Goal: Information Seeking & Learning: Learn about a topic

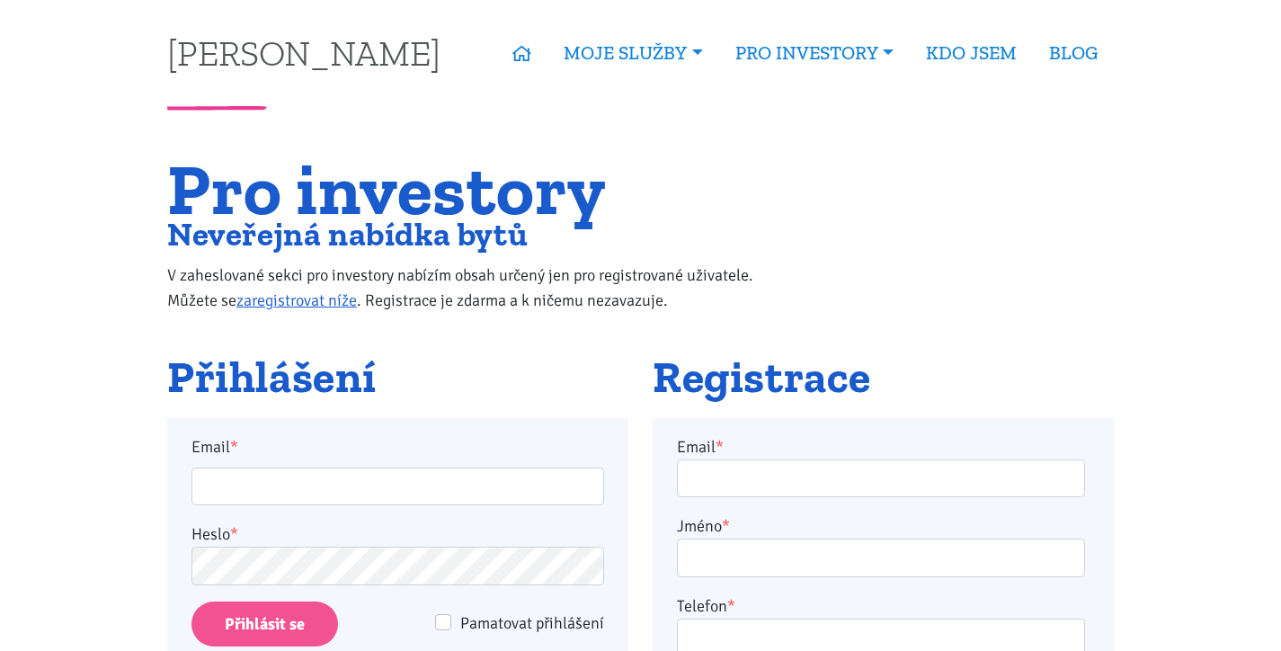
scroll to position [208, 0]
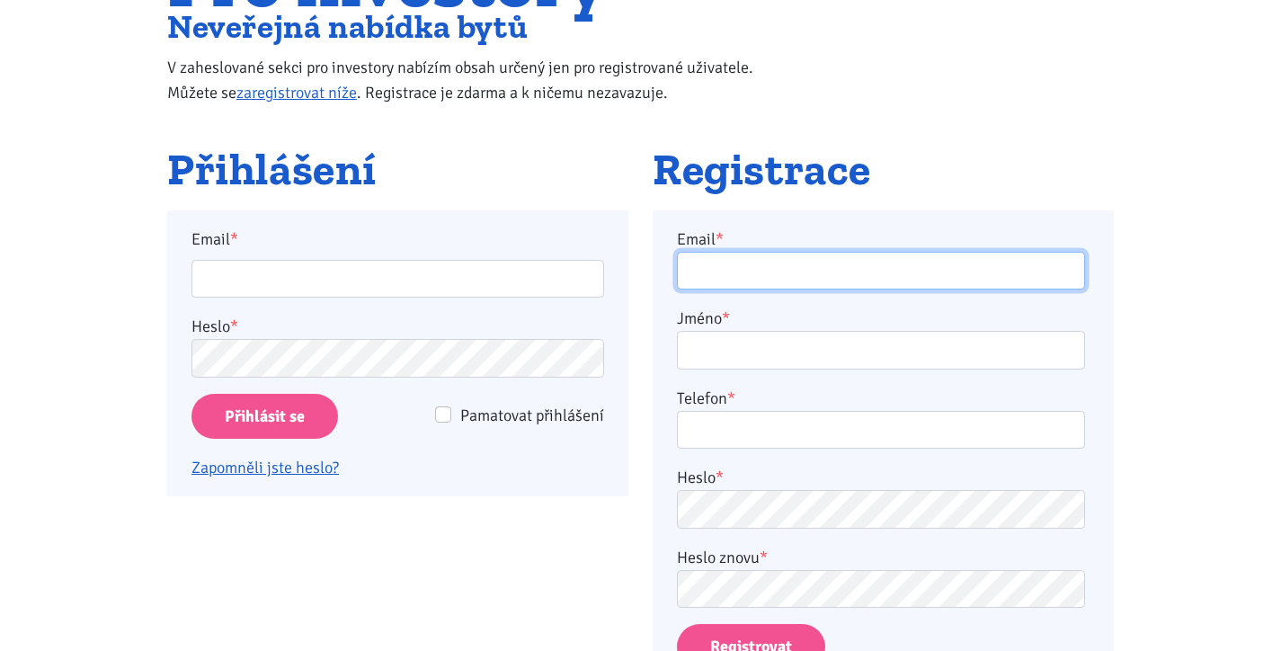
type input "[EMAIL_ADDRESS][DOMAIN_NAME]"
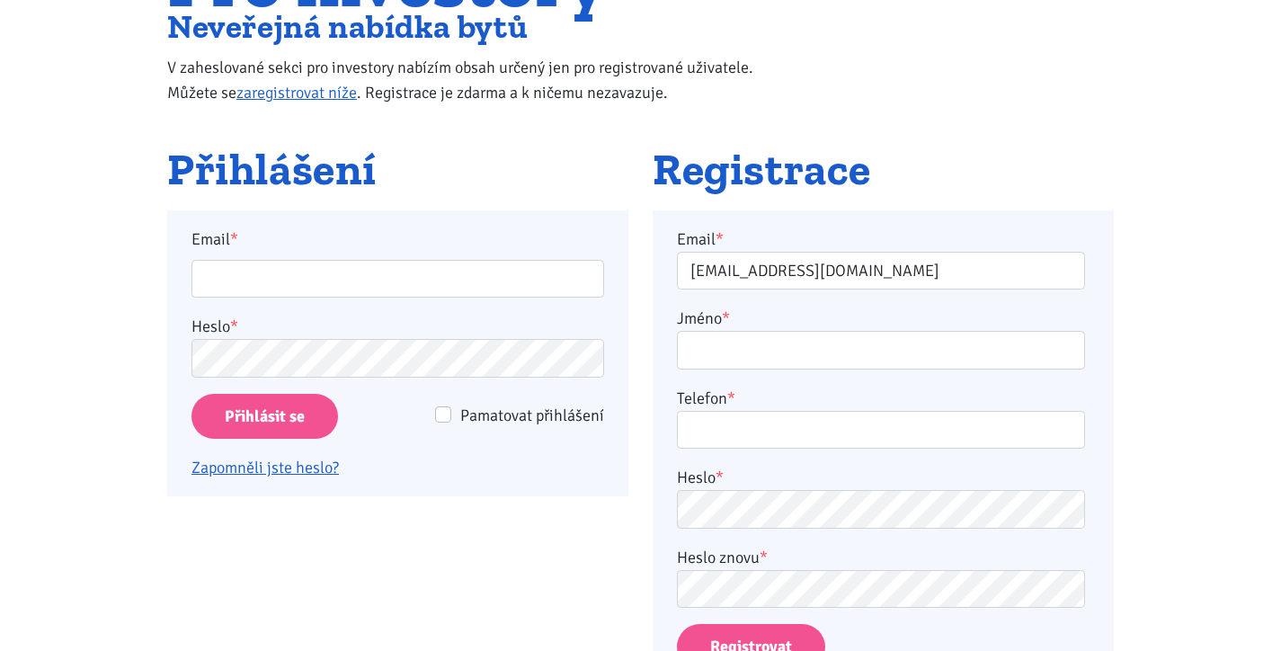
type input "info@dominikrezek.cz"
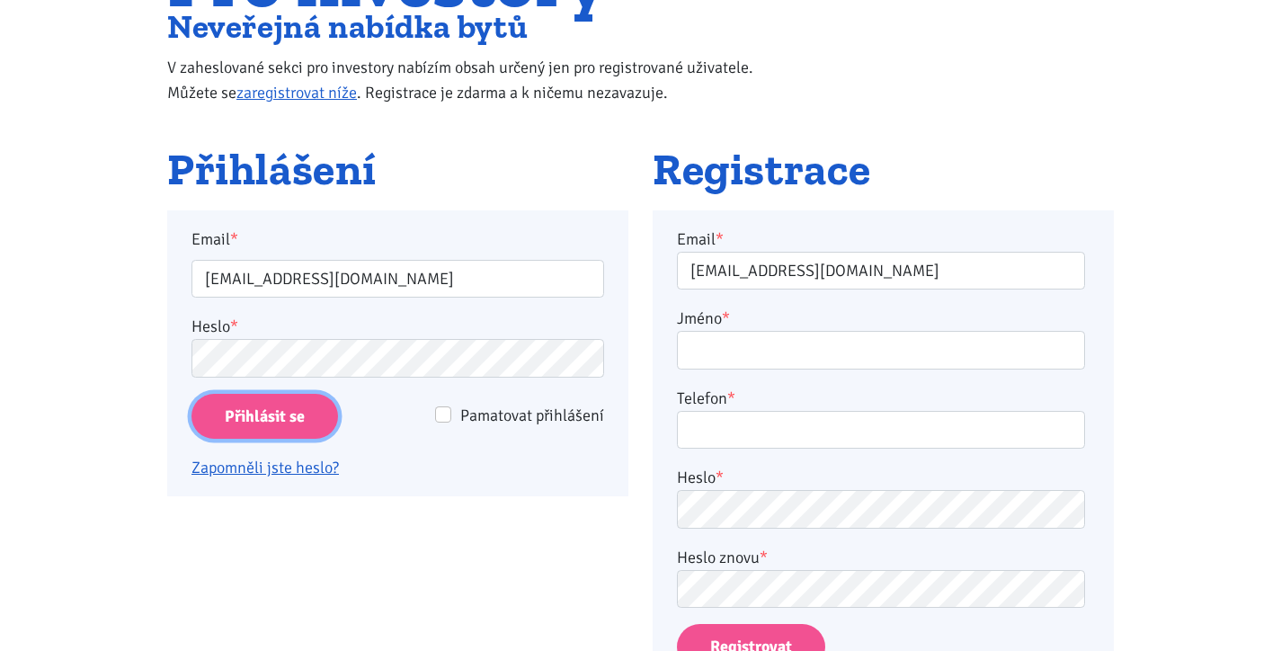
click at [296, 419] on input "Přihlásit se" at bounding box center [264, 417] width 147 height 46
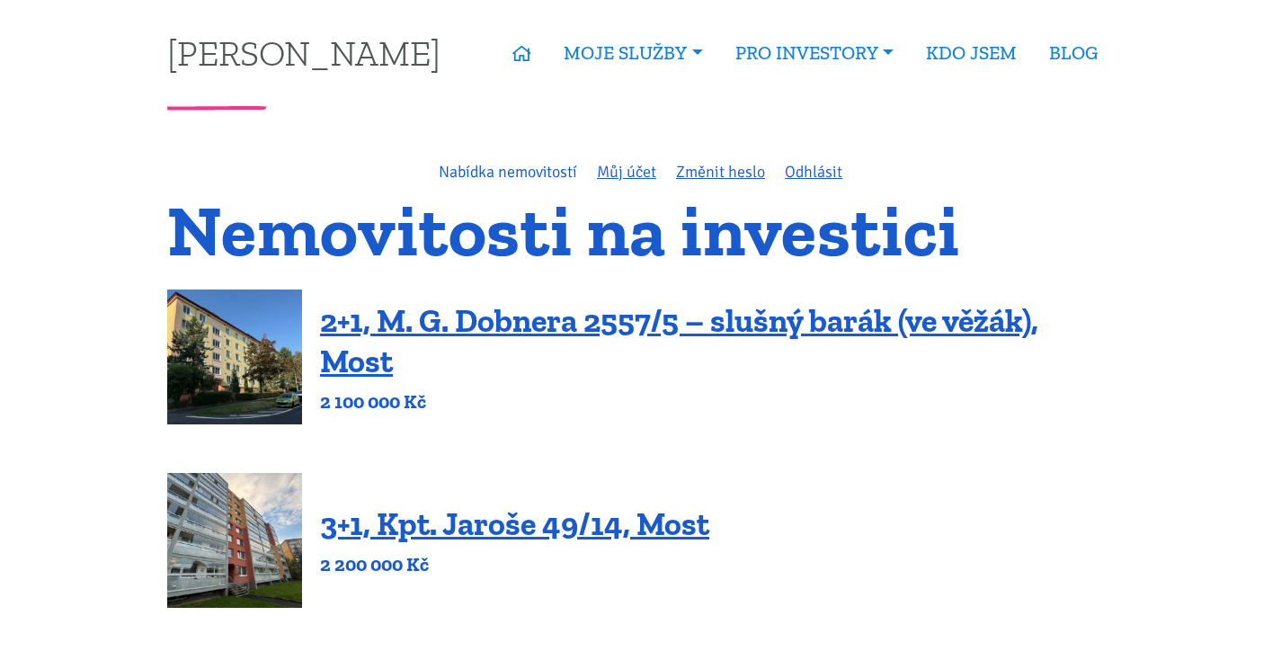
click at [488, 166] on link "Nabídka nemovitostí" at bounding box center [508, 172] width 138 height 20
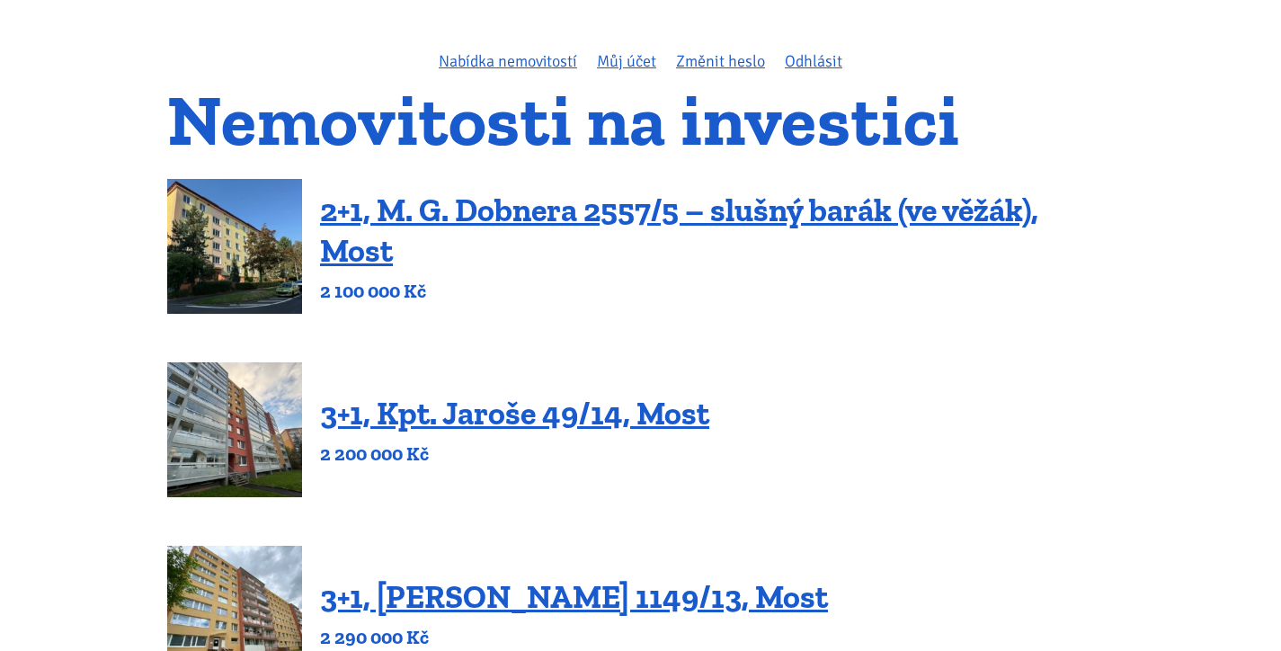
click at [251, 231] on img at bounding box center [234, 246] width 135 height 135
click at [259, 447] on img at bounding box center [234, 429] width 135 height 135
click at [258, 246] on img at bounding box center [234, 246] width 135 height 135
click at [259, 395] on img at bounding box center [234, 429] width 135 height 135
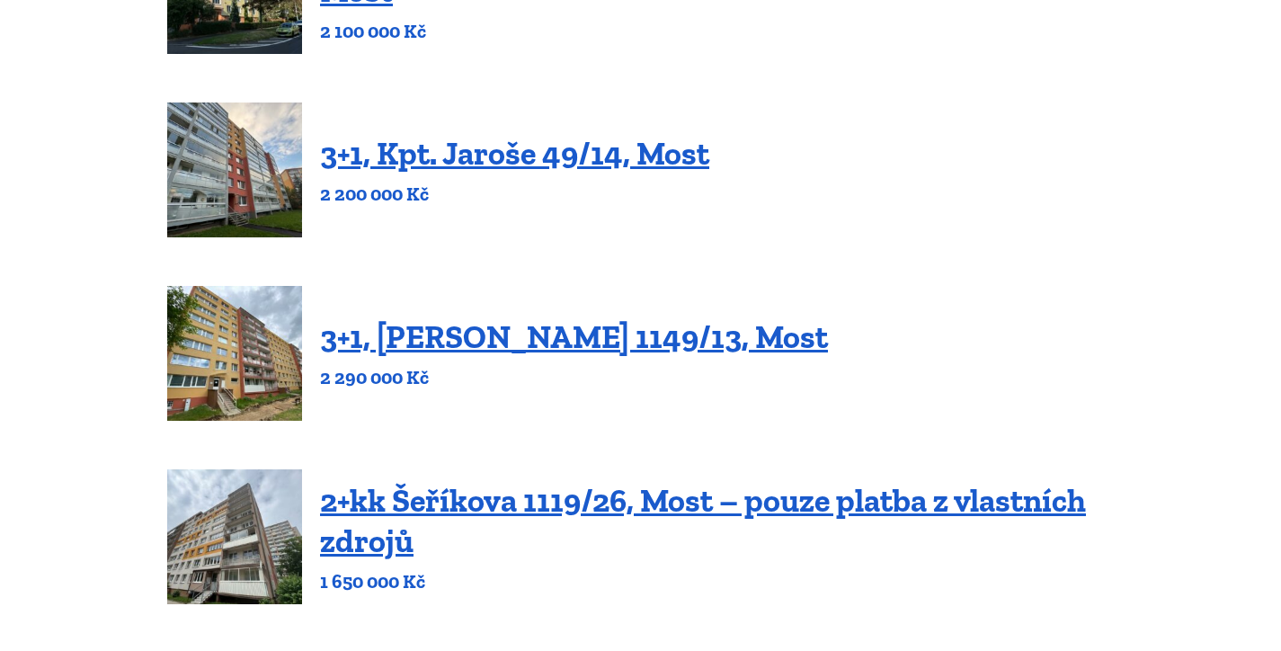
scroll to position [381, 0]
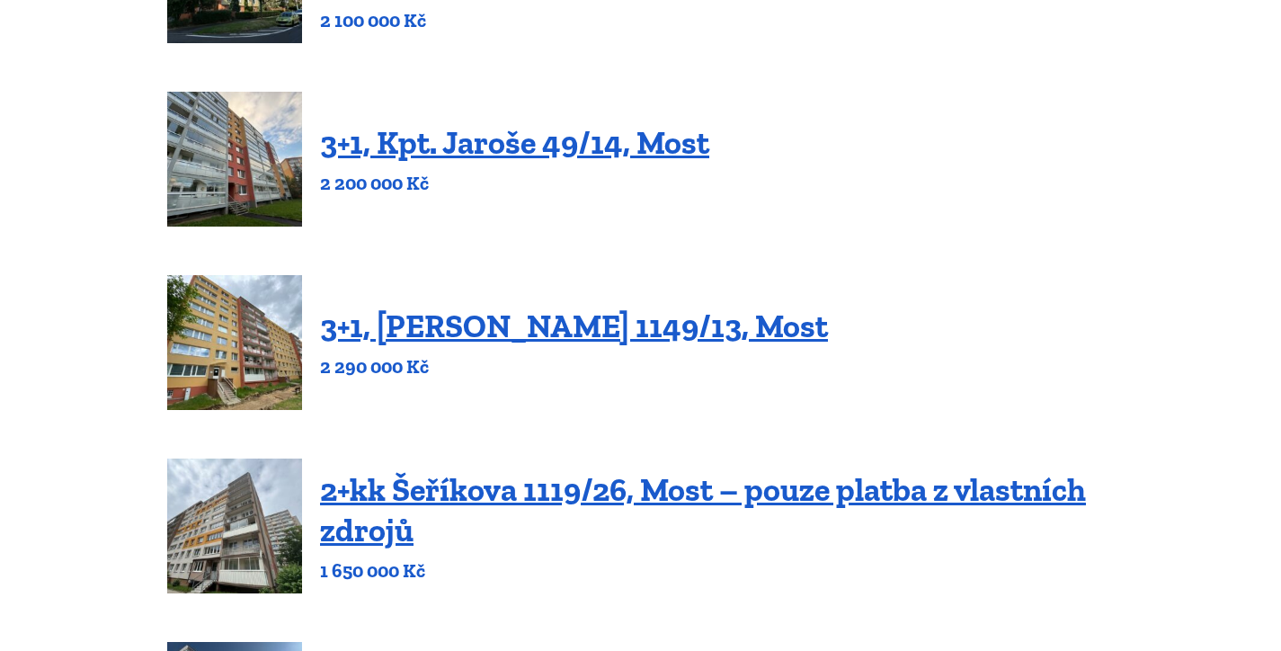
click at [248, 338] on img at bounding box center [234, 342] width 135 height 135
click at [246, 490] on img at bounding box center [234, 525] width 135 height 135
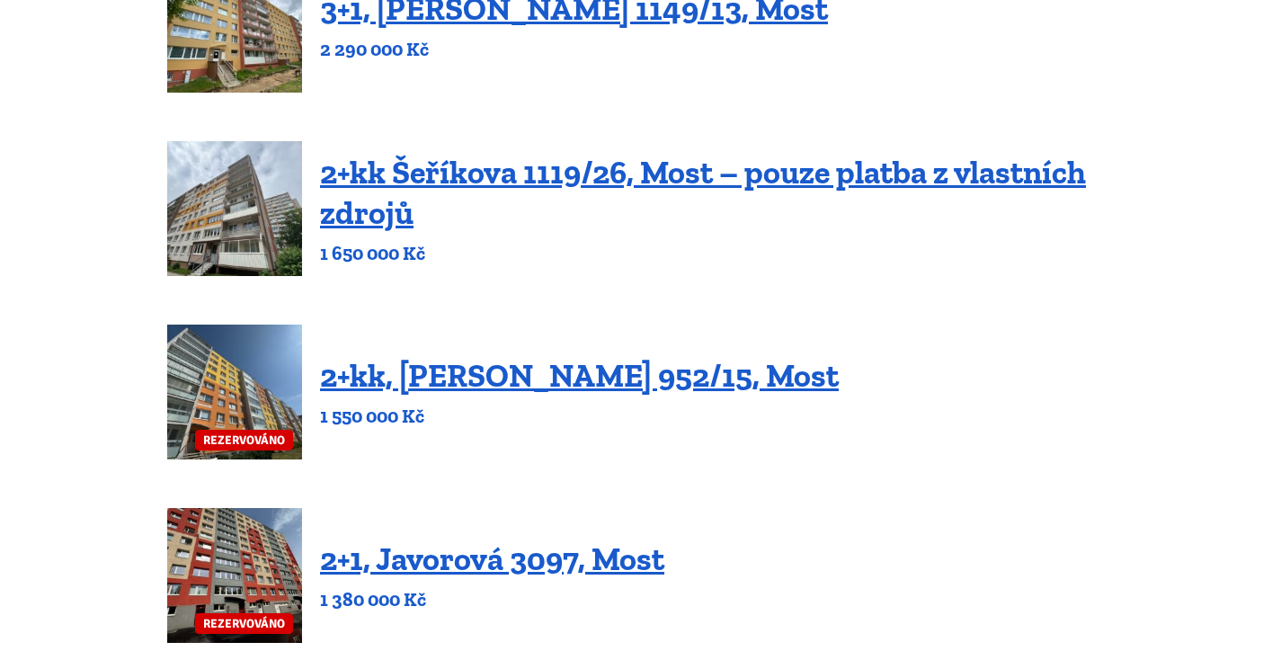
scroll to position [700, 0]
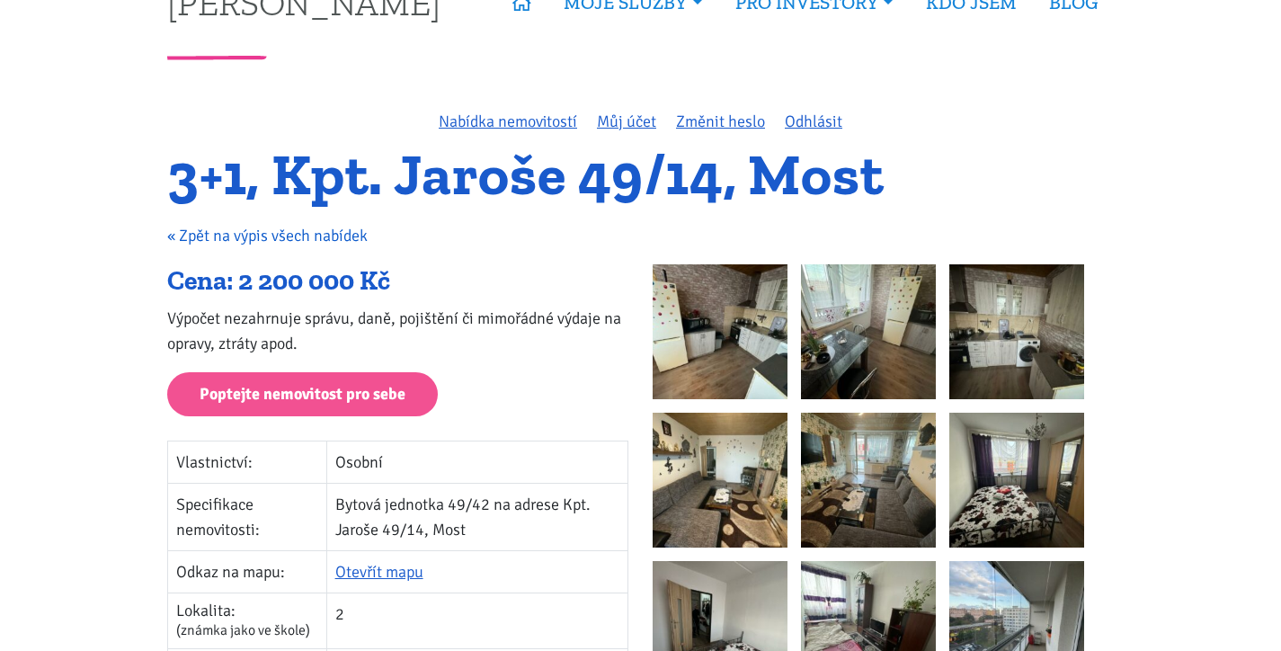
scroll to position [62, 0]
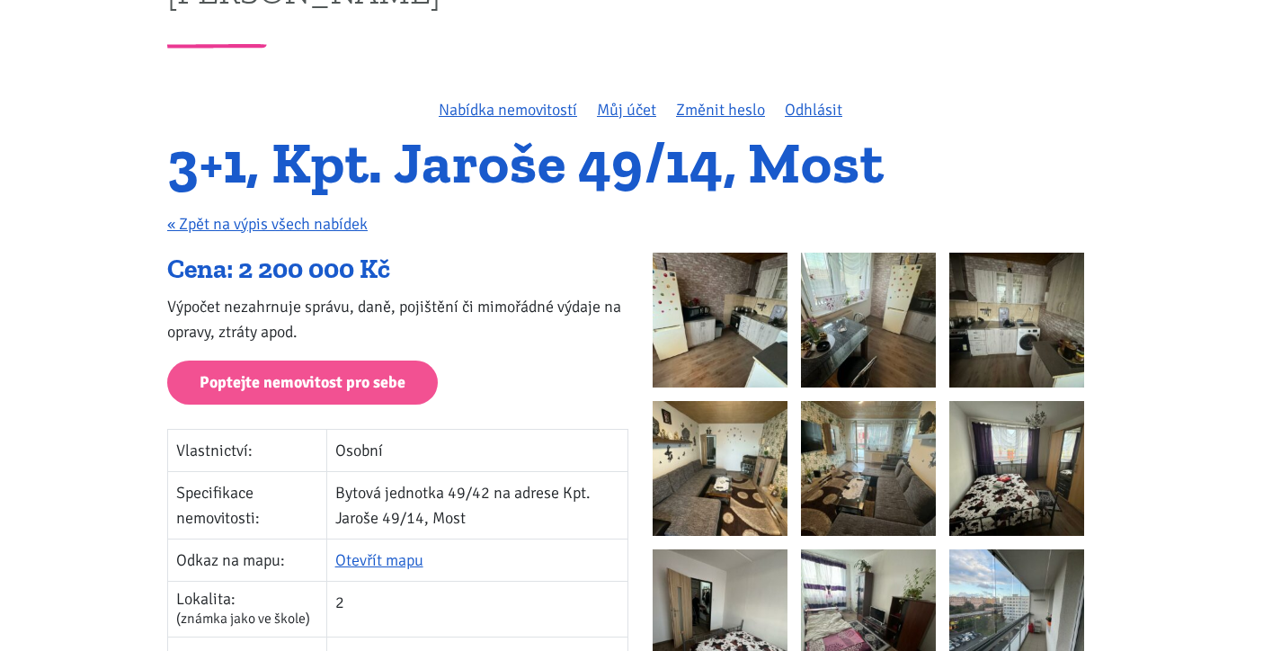
click at [724, 336] on img at bounding box center [720, 320] width 135 height 135
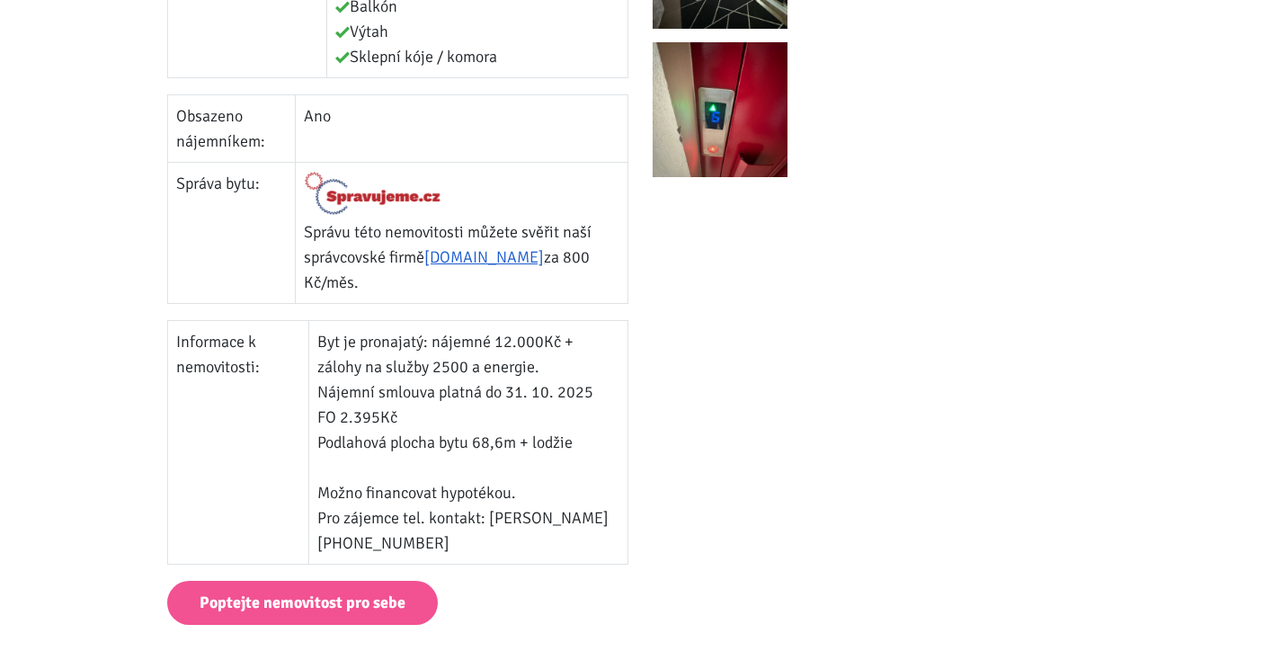
scroll to position [869, 0]
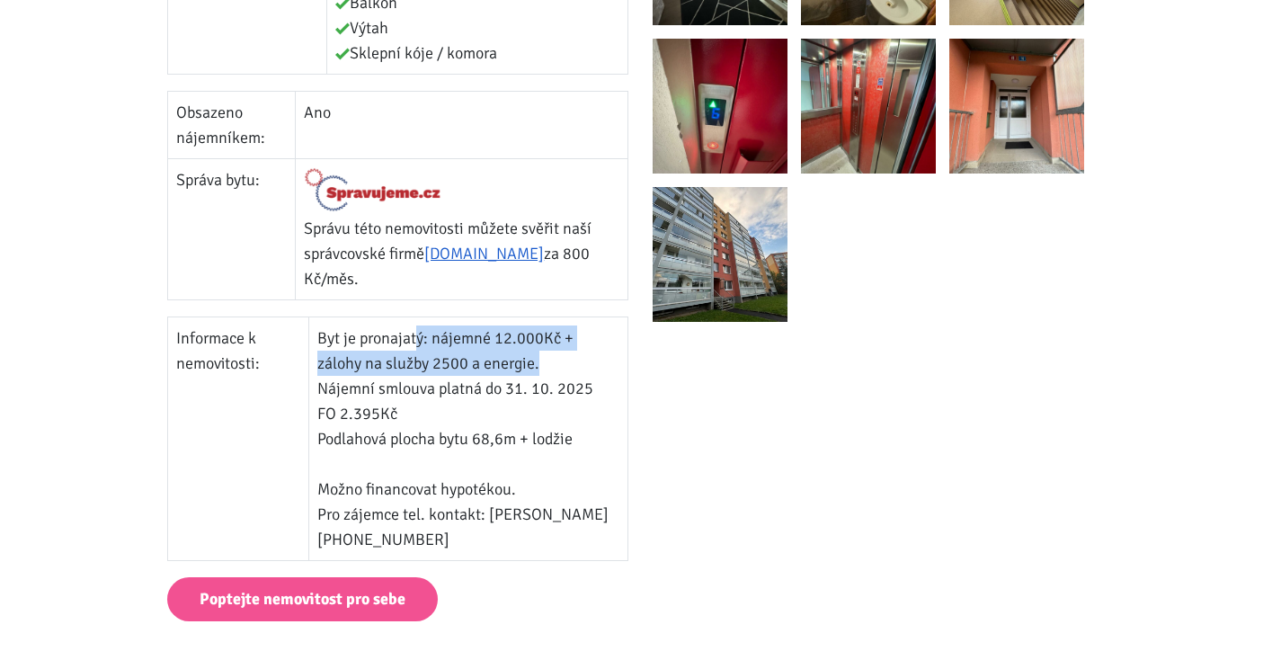
drag, startPoint x: 424, startPoint y: 343, endPoint x: 551, endPoint y: 364, distance: 128.4
click at [551, 364] on td "Byt je pronajatý: nájemné 12.000Kč + zálohy na služby 2500 a energie. Nájemní s…" at bounding box center [468, 439] width 319 height 244
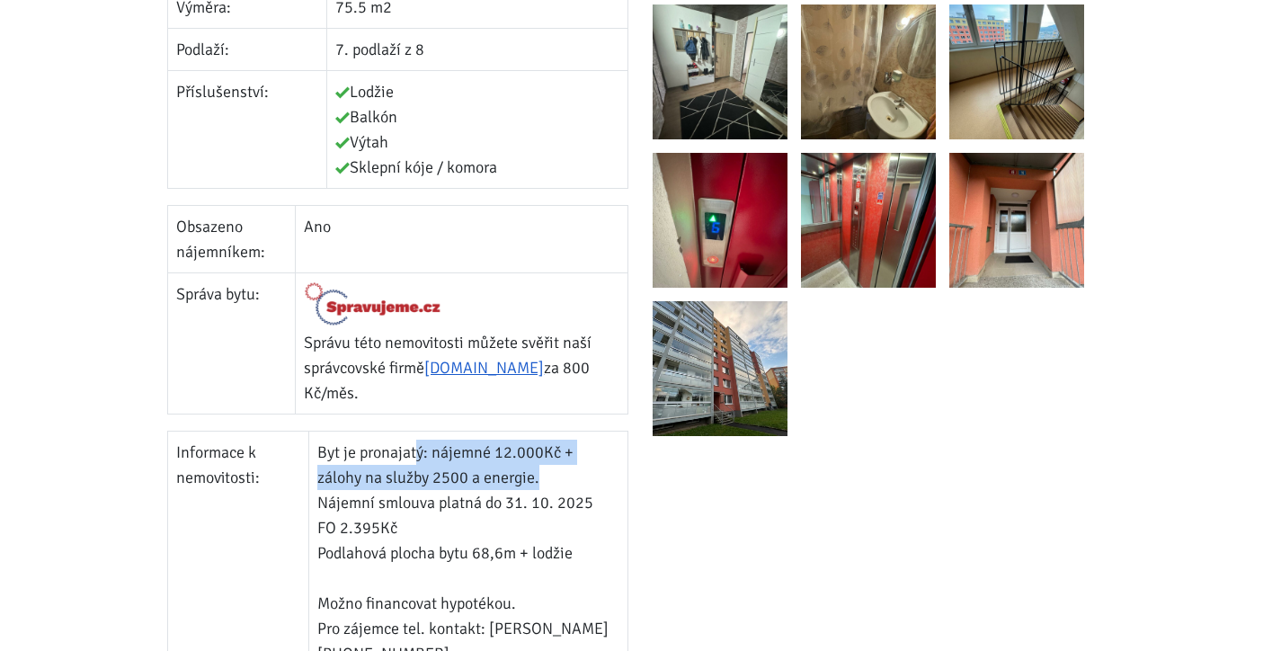
scroll to position [910, 0]
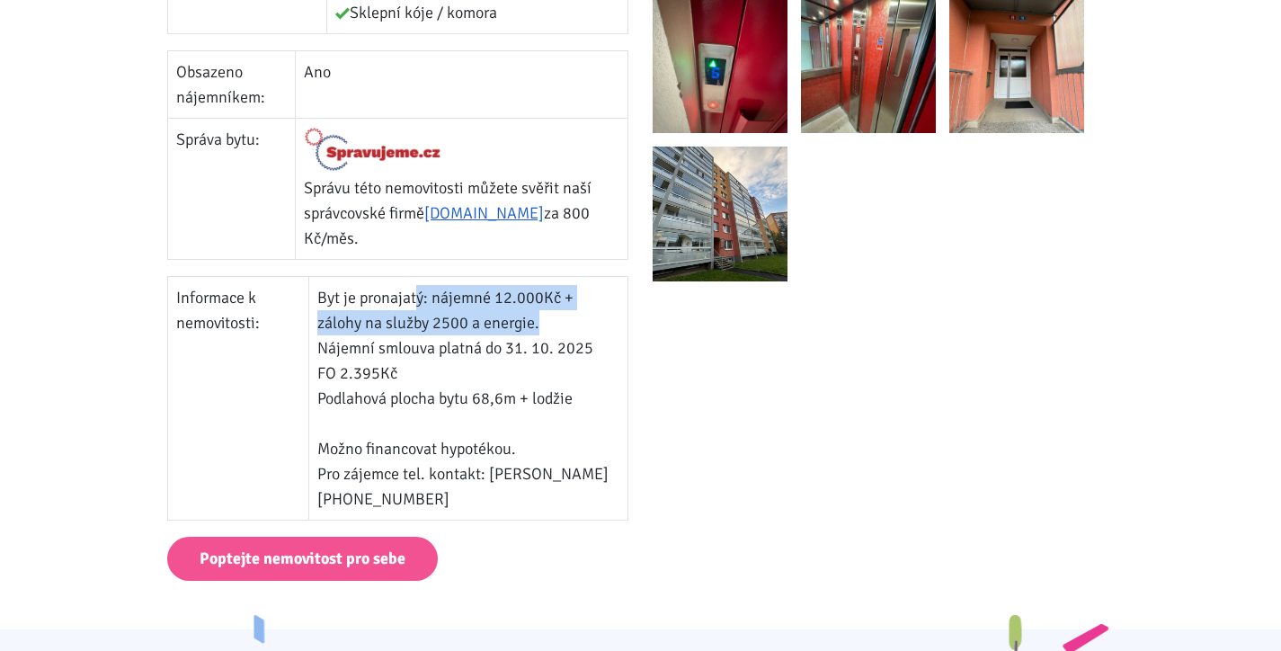
click at [382, 329] on td "Byt je pronajatý: nájemné 12.000Kč + zálohy na služby 2500 a energie. Nájemní s…" at bounding box center [468, 399] width 319 height 244
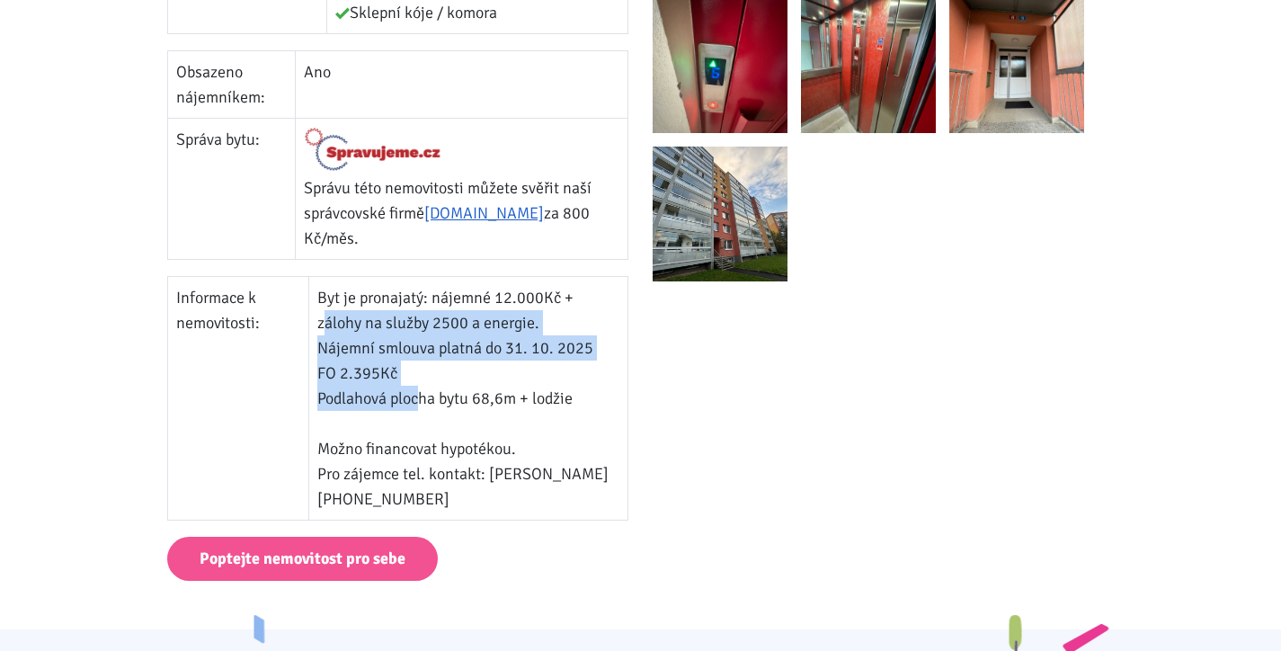
drag, startPoint x: 327, startPoint y: 324, endPoint x: 420, endPoint y: 401, distance: 120.6
click at [420, 401] on td "Byt je pronajatý: nájemné 12.000Kč + zálohy na služby 2500 a energie. Nájemní s…" at bounding box center [468, 399] width 319 height 244
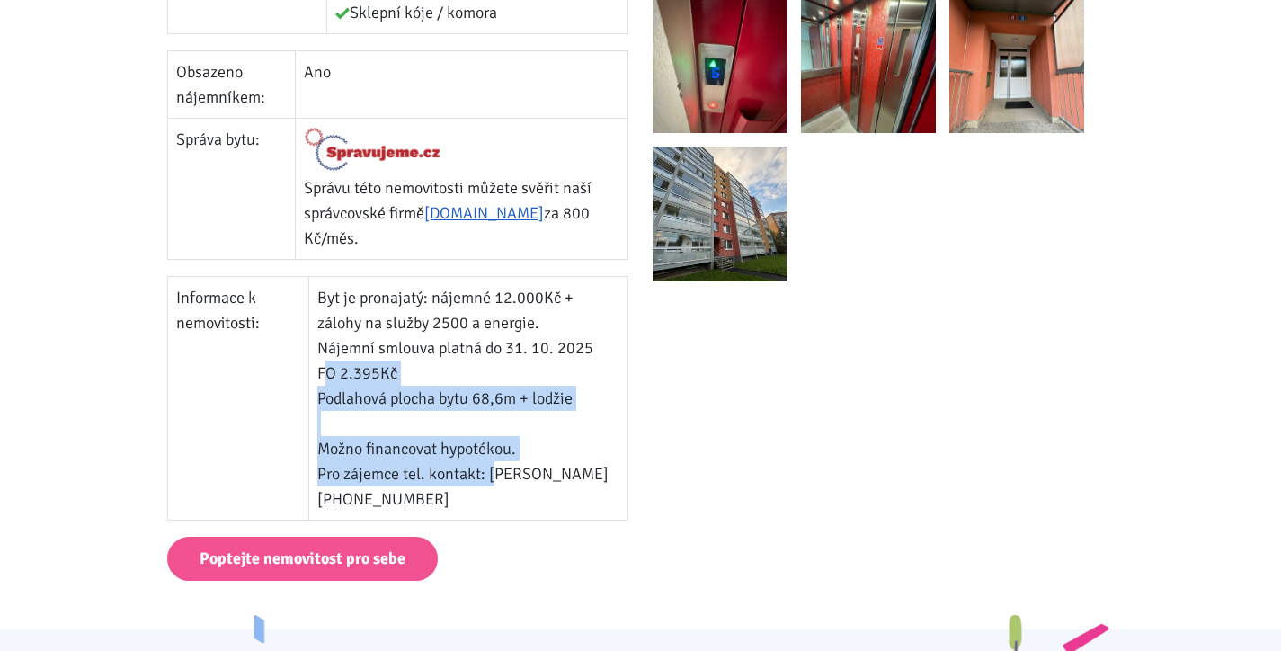
drag, startPoint x: 322, startPoint y: 372, endPoint x: 503, endPoint y: 469, distance: 205.9
click at [508, 474] on td "Byt je pronajatý: nájemné 12.000Kč + zálohy na služby 2500 a energie. Nájemní s…" at bounding box center [468, 399] width 319 height 244
click at [503, 469] on td "Byt je pronajatý: nájemné 12.000Kč + zálohy na služby 2500 a energie. Nájemní s…" at bounding box center [468, 399] width 319 height 244
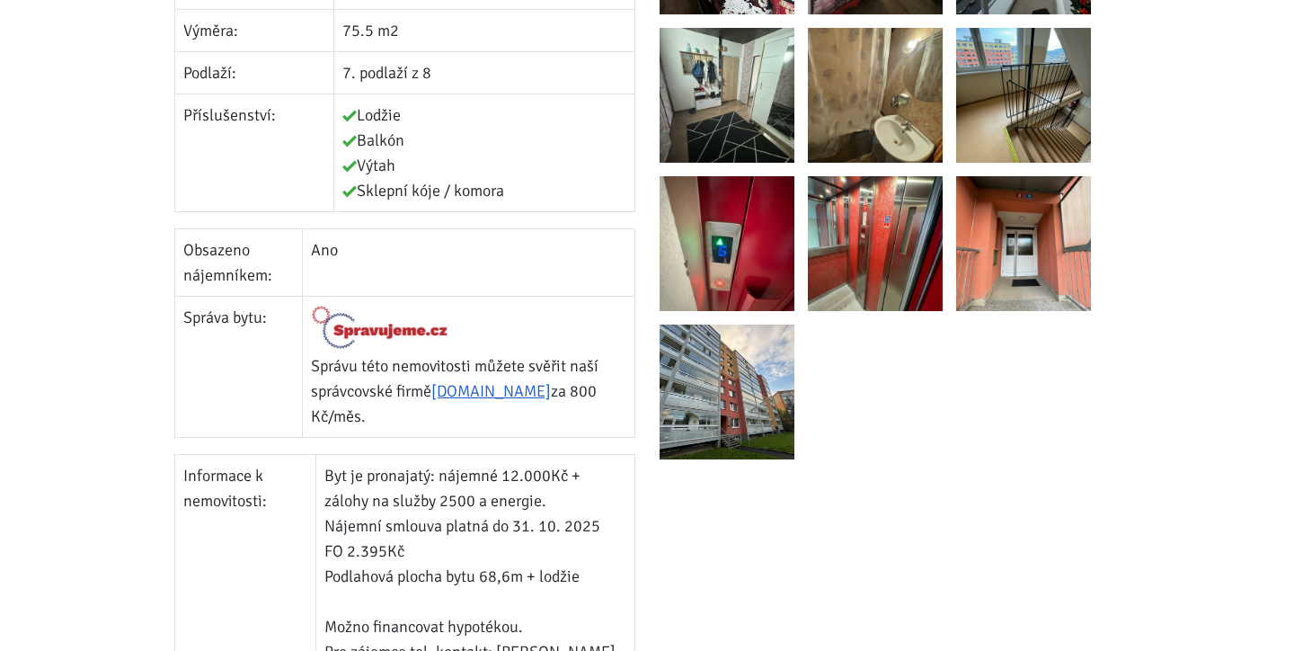
scroll to position [121, 0]
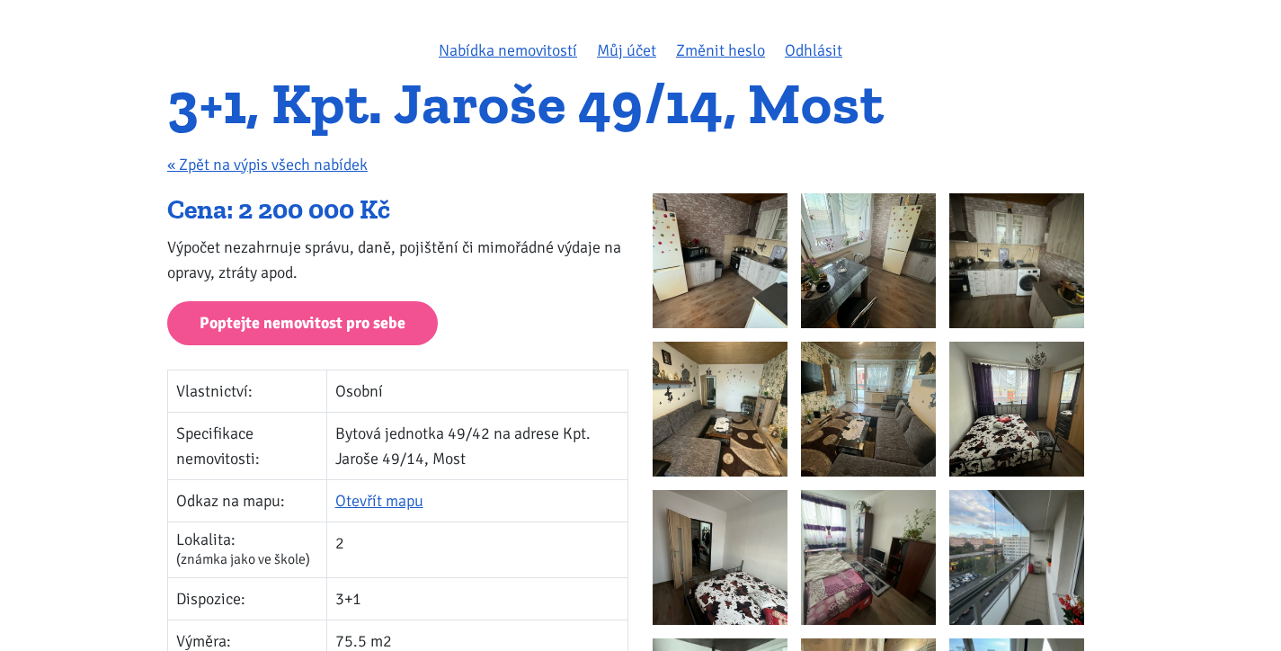
click at [695, 256] on img at bounding box center [720, 260] width 135 height 135
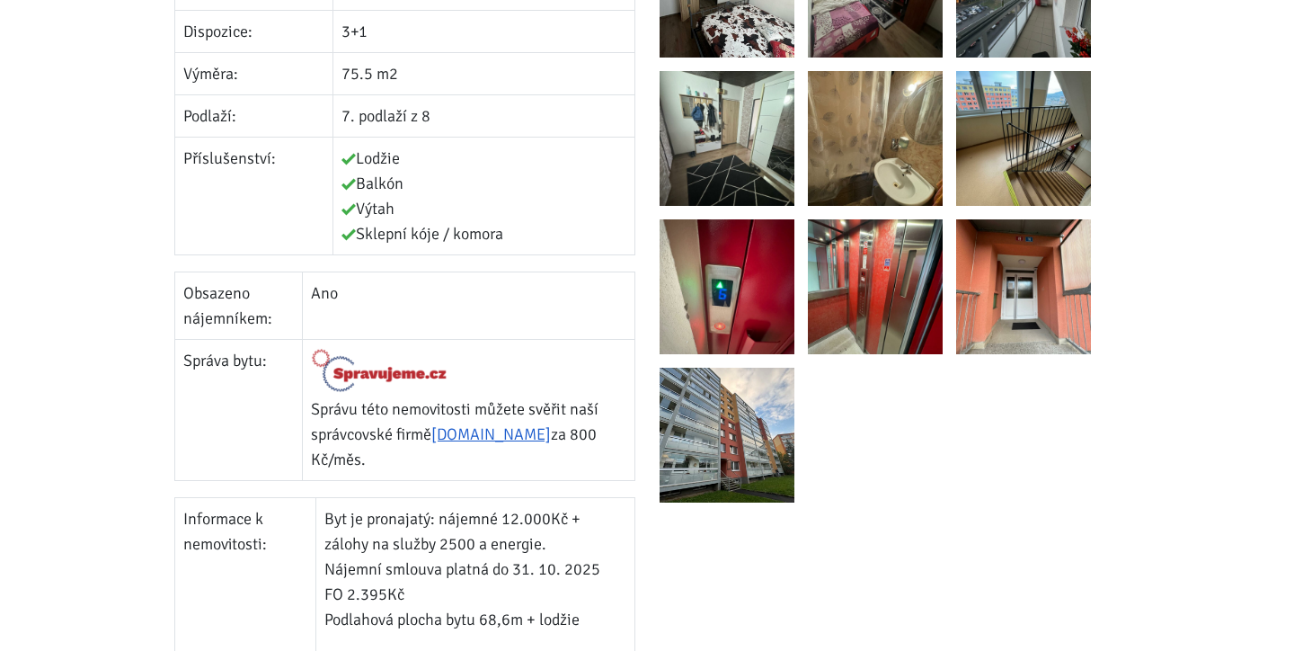
scroll to position [900, 0]
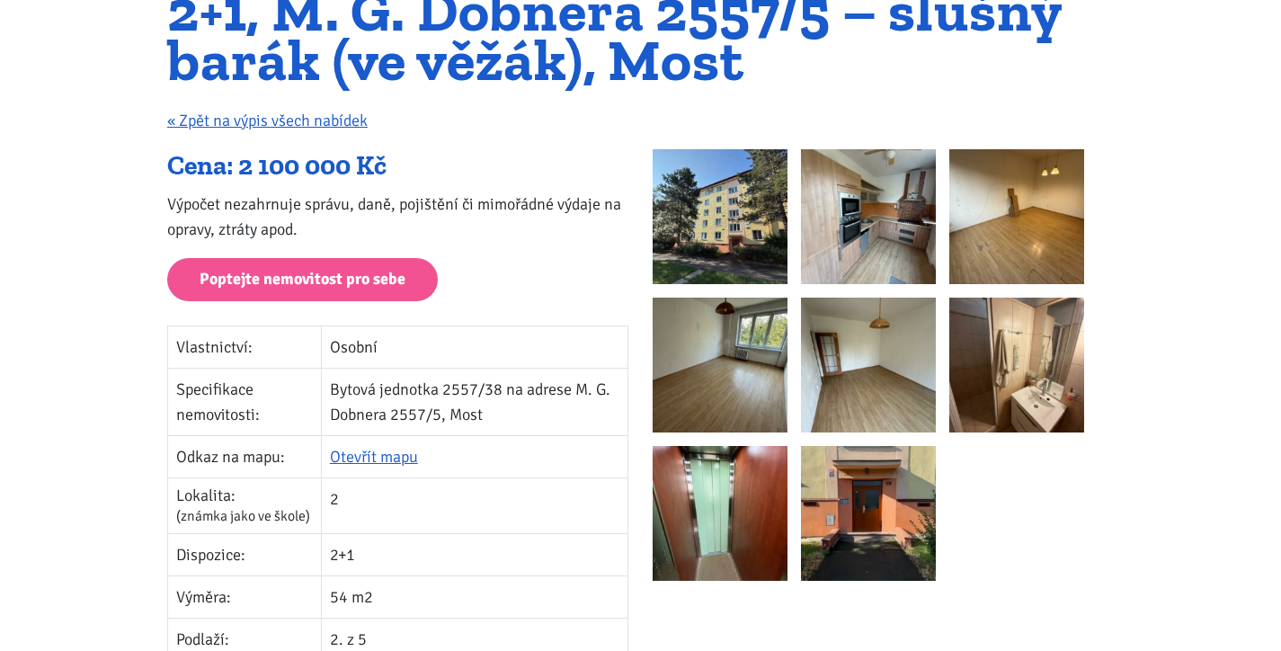
scroll to position [231, 0]
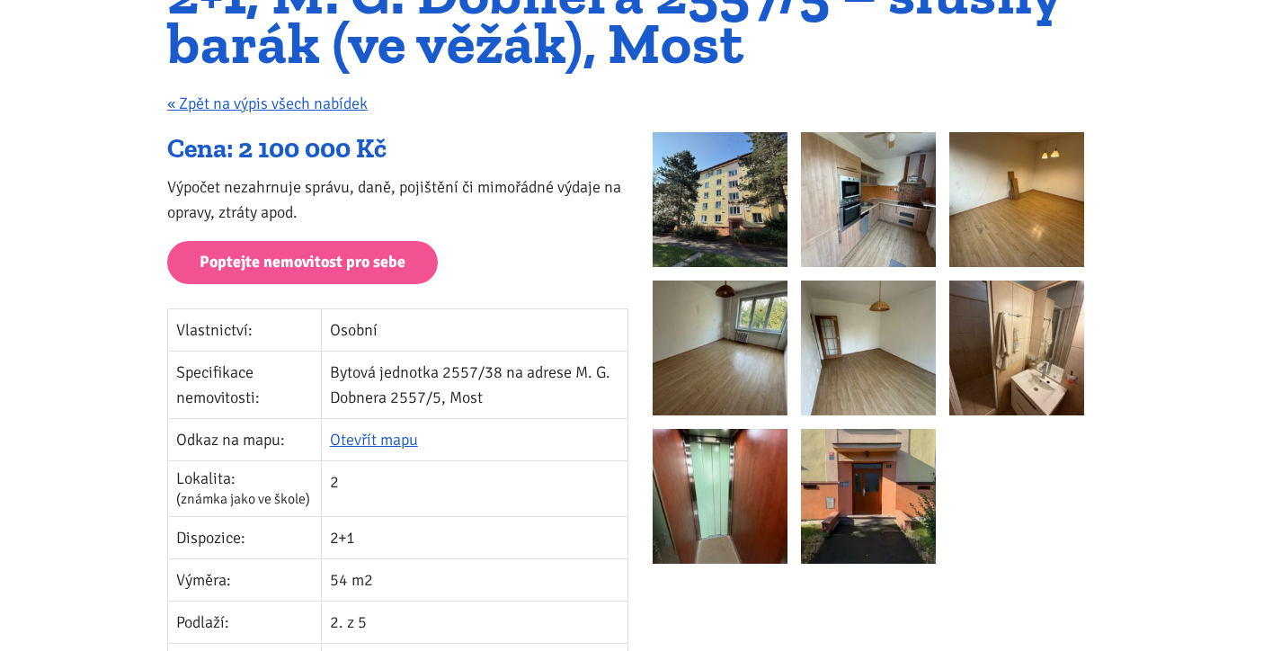
click at [742, 173] on img at bounding box center [720, 199] width 135 height 135
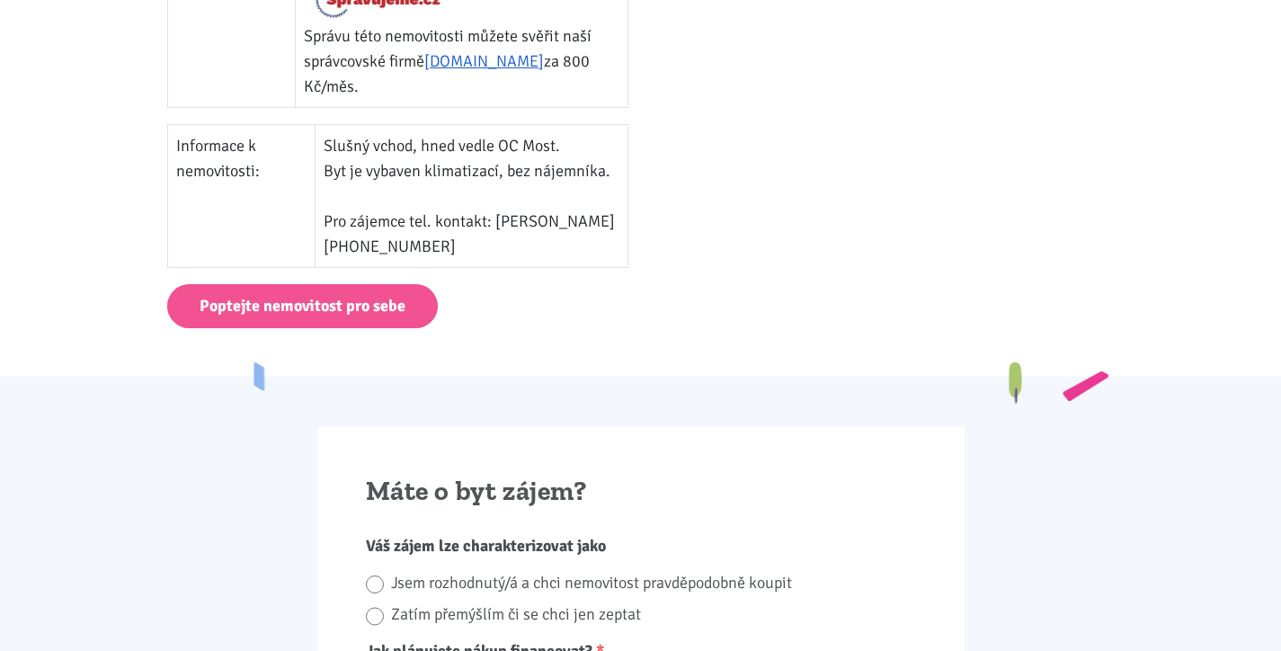
scroll to position [1085, 0]
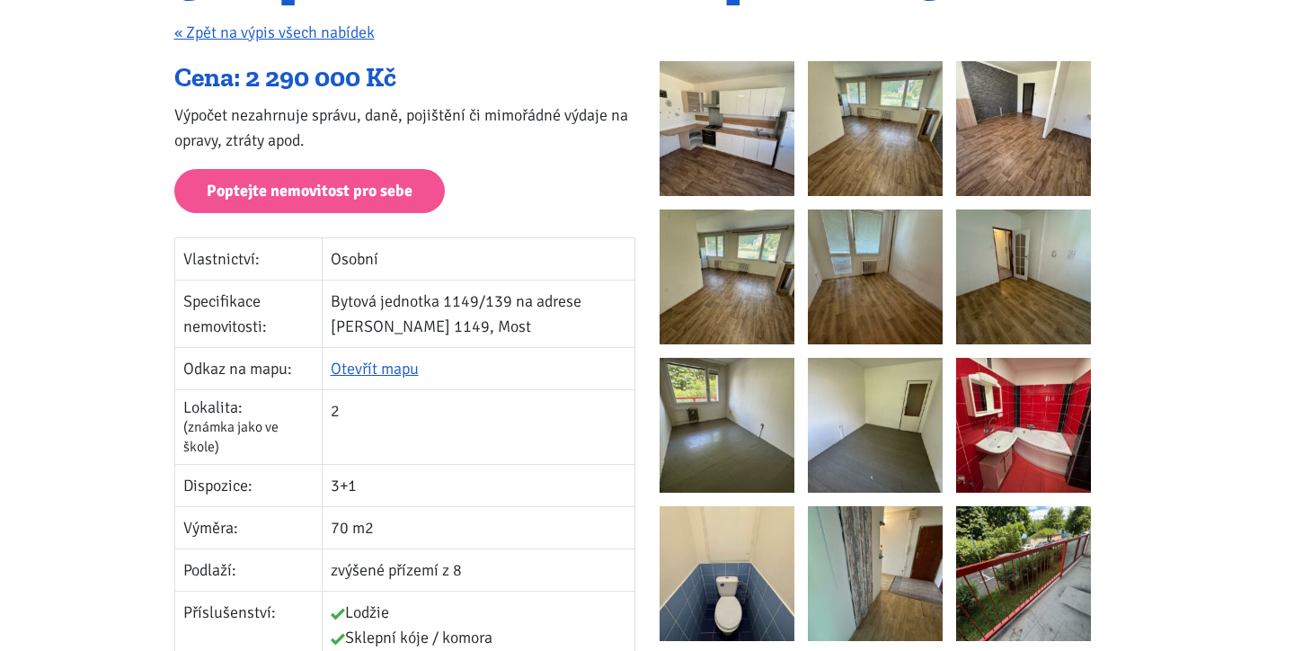
scroll to position [199, 0]
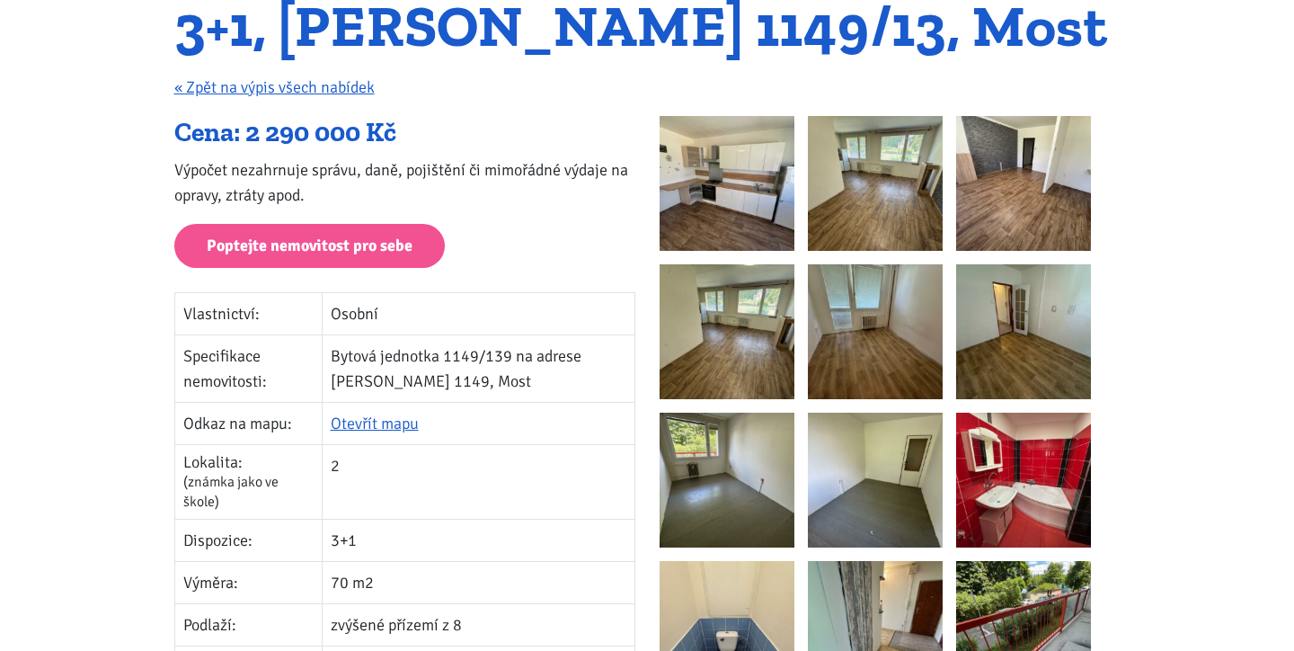
click at [749, 161] on img at bounding box center [727, 183] width 135 height 135
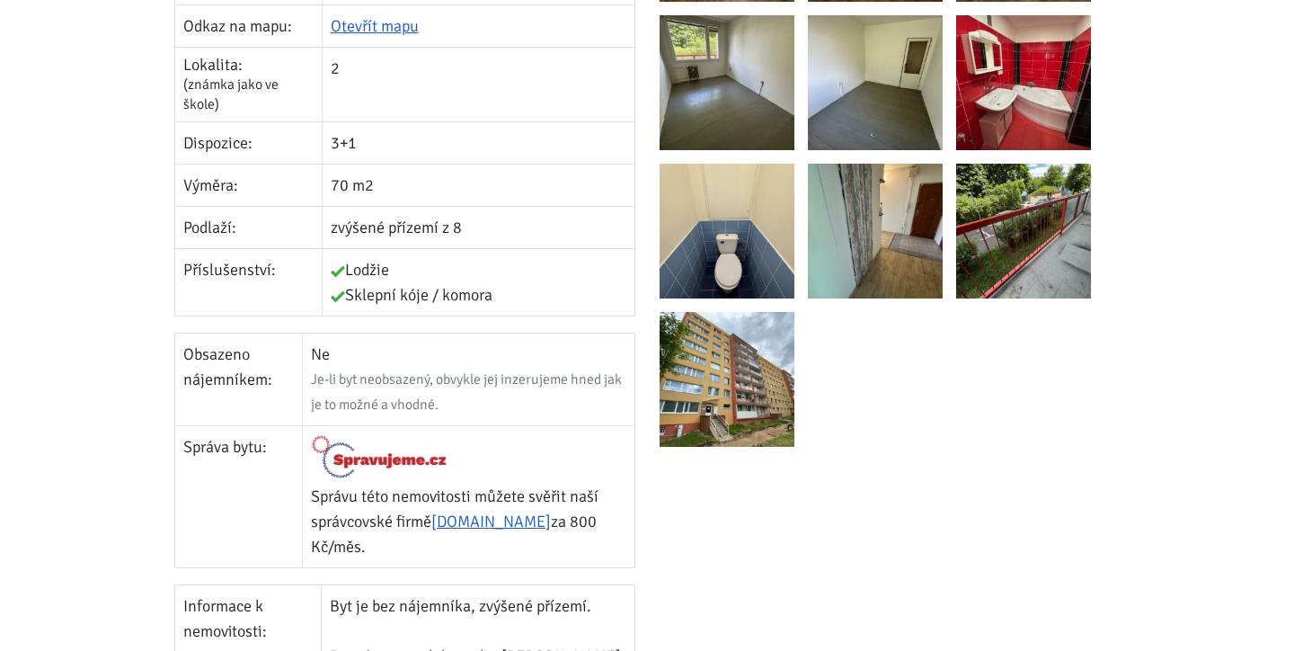
scroll to position [878, 0]
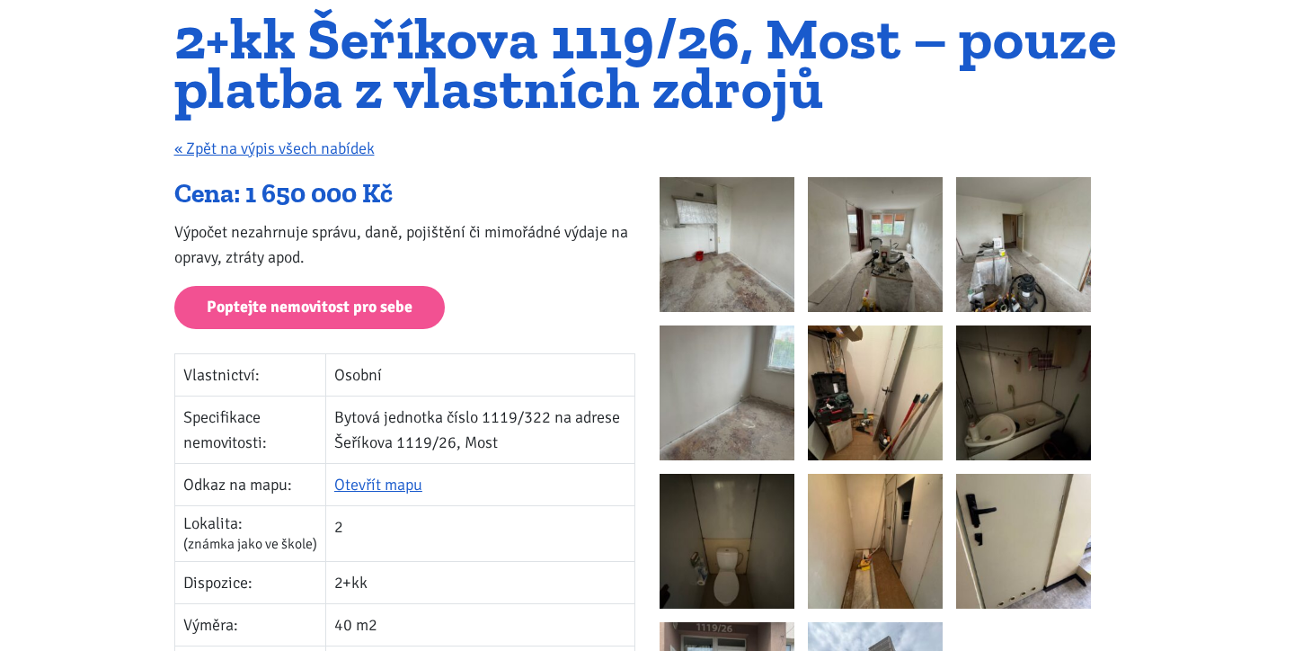
scroll to position [132, 0]
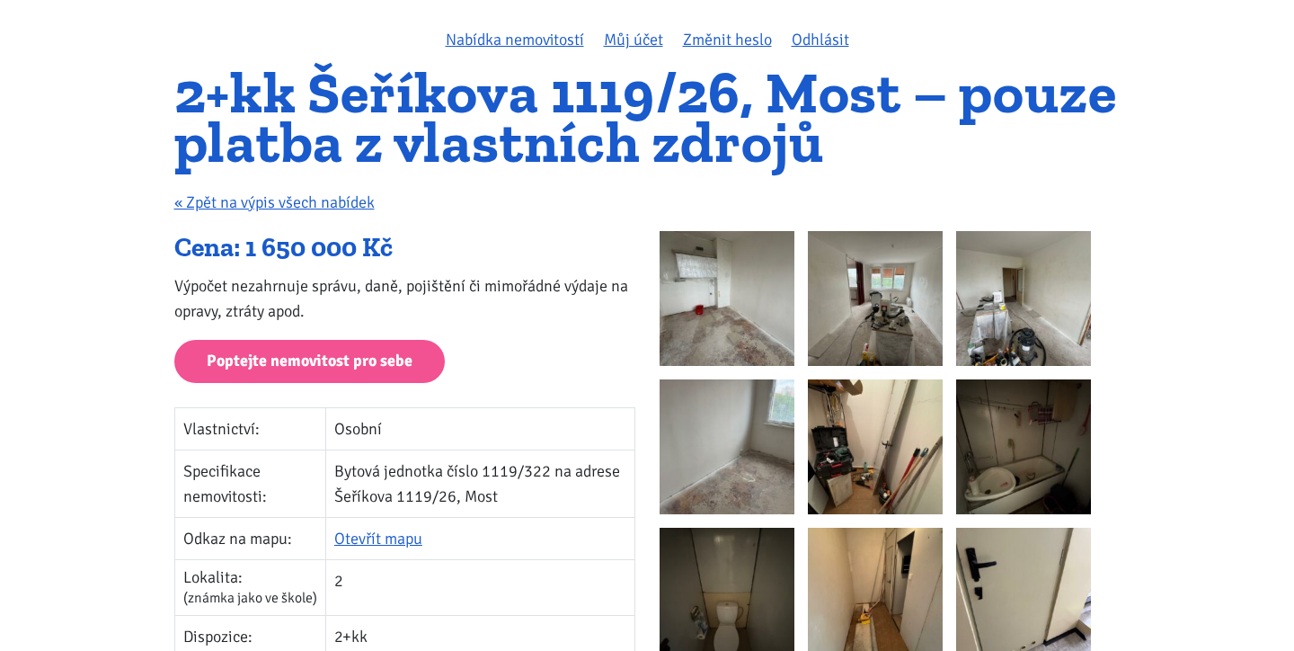
click at [724, 264] on img at bounding box center [727, 298] width 135 height 135
